Goal: Task Accomplishment & Management: Manage account settings

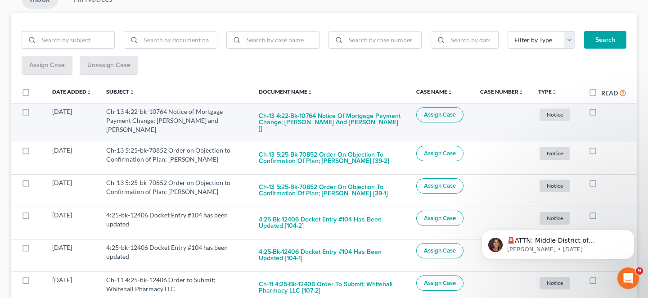
click at [601, 114] on label at bounding box center [601, 114] width 0 height 0
click at [604, 107] on input "checkbox" at bounding box center [607, 110] width 6 height 6
checkbox input "true"
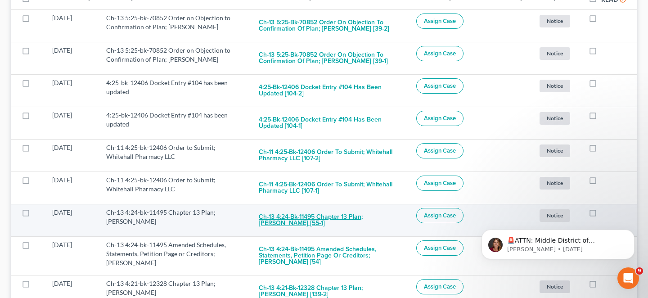
scroll to position [210, 0]
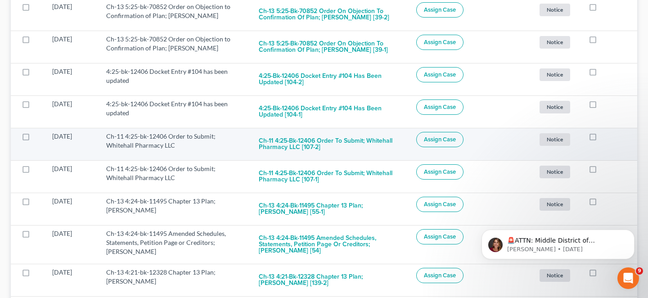
click at [601, 139] on label at bounding box center [601, 139] width 0 height 0
click at [604, 132] on input "checkbox" at bounding box center [607, 135] width 6 height 6
checkbox input "true"
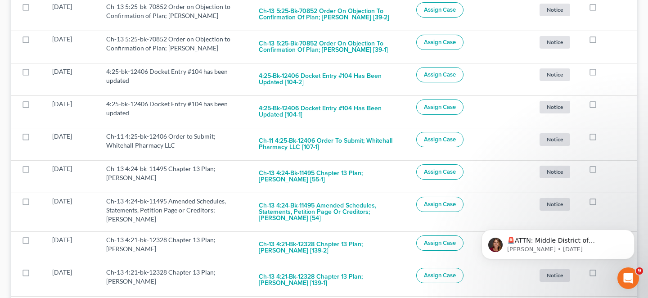
click at [601, 139] on label at bounding box center [601, 139] width 0 height 0
click at [604, 132] on input "checkbox" at bounding box center [607, 135] width 6 height 6
checkbox input "true"
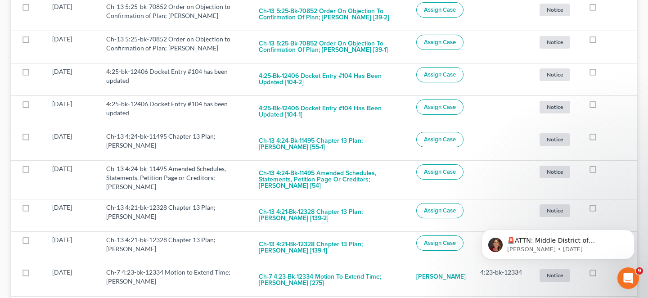
scroll to position [105, 0]
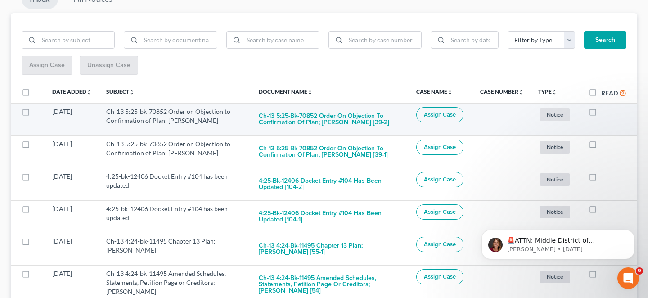
click at [601, 114] on label at bounding box center [601, 114] width 0 height 0
click at [604, 107] on input "checkbox" at bounding box center [607, 110] width 6 height 6
checkbox input "true"
